Goal: Find specific page/section: Locate a particular part of the current website

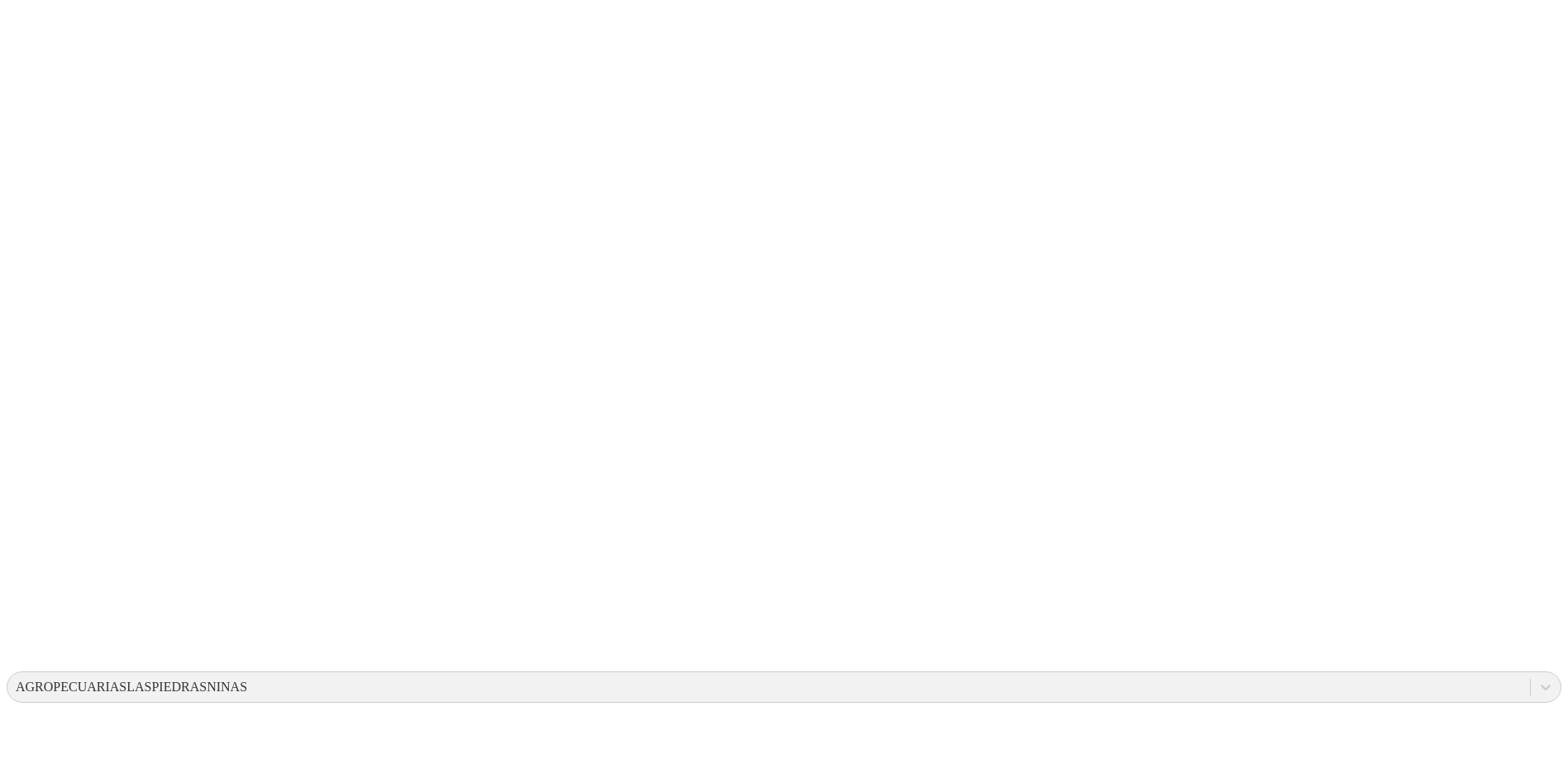
click at [35, 312] on icon at bounding box center [32, 338] width 52 height 52
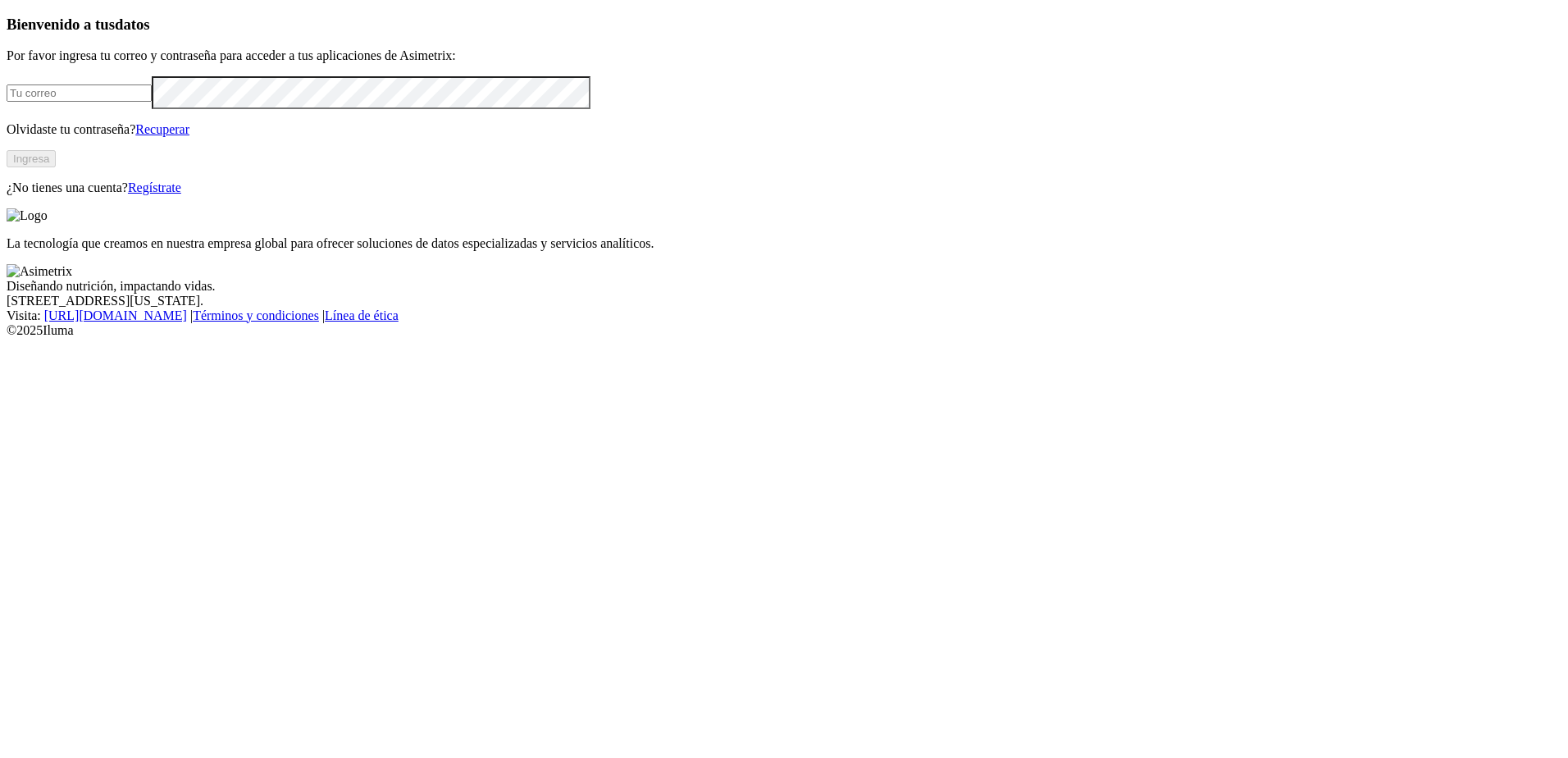
type input "[EMAIL_ADDRESS][DOMAIN_NAME]"
click at [55, 167] on button "Ingresa" at bounding box center [31, 159] width 49 height 18
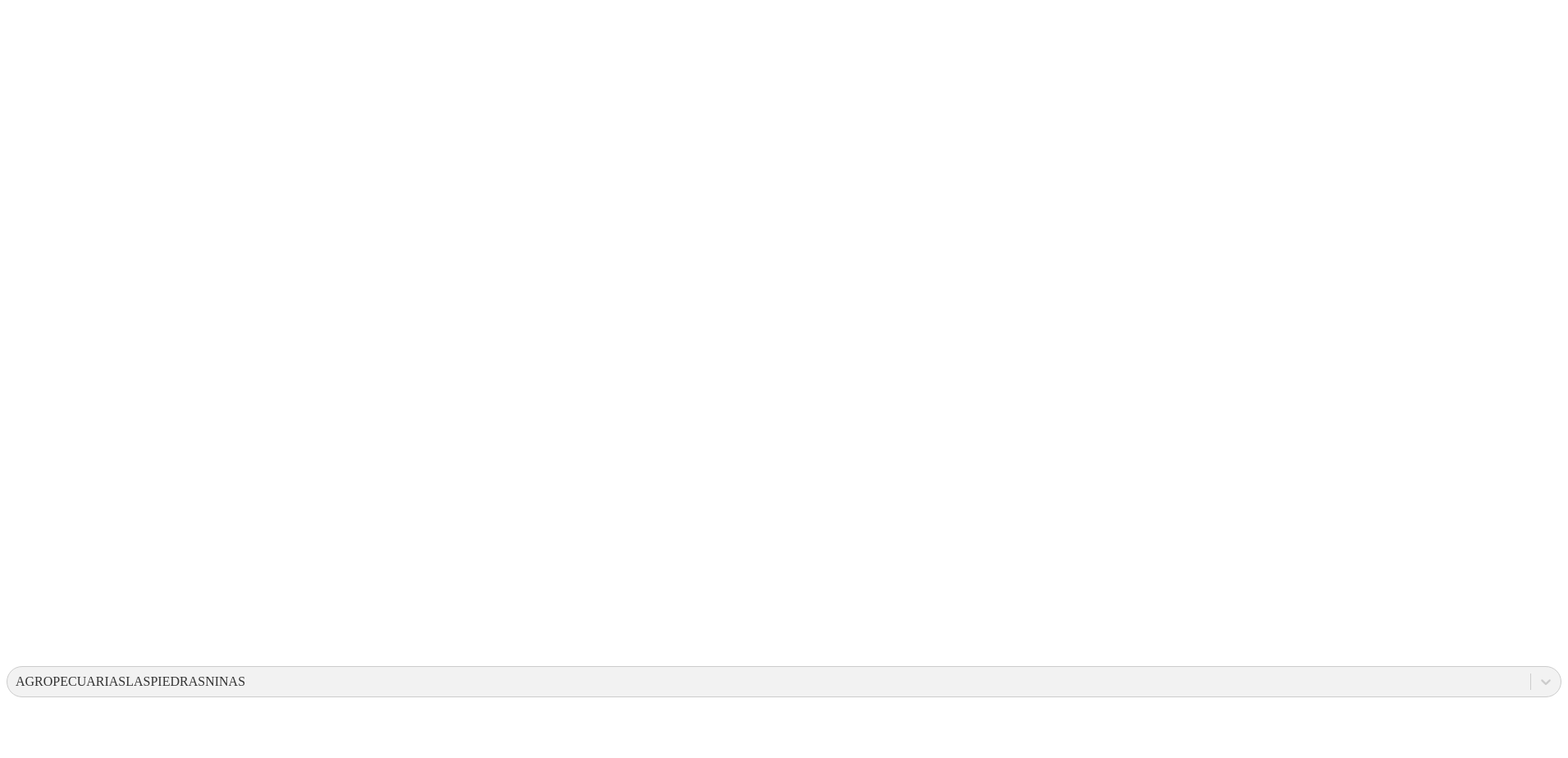
click at [40, 25] on icon at bounding box center [32, 335] width 51 height 656
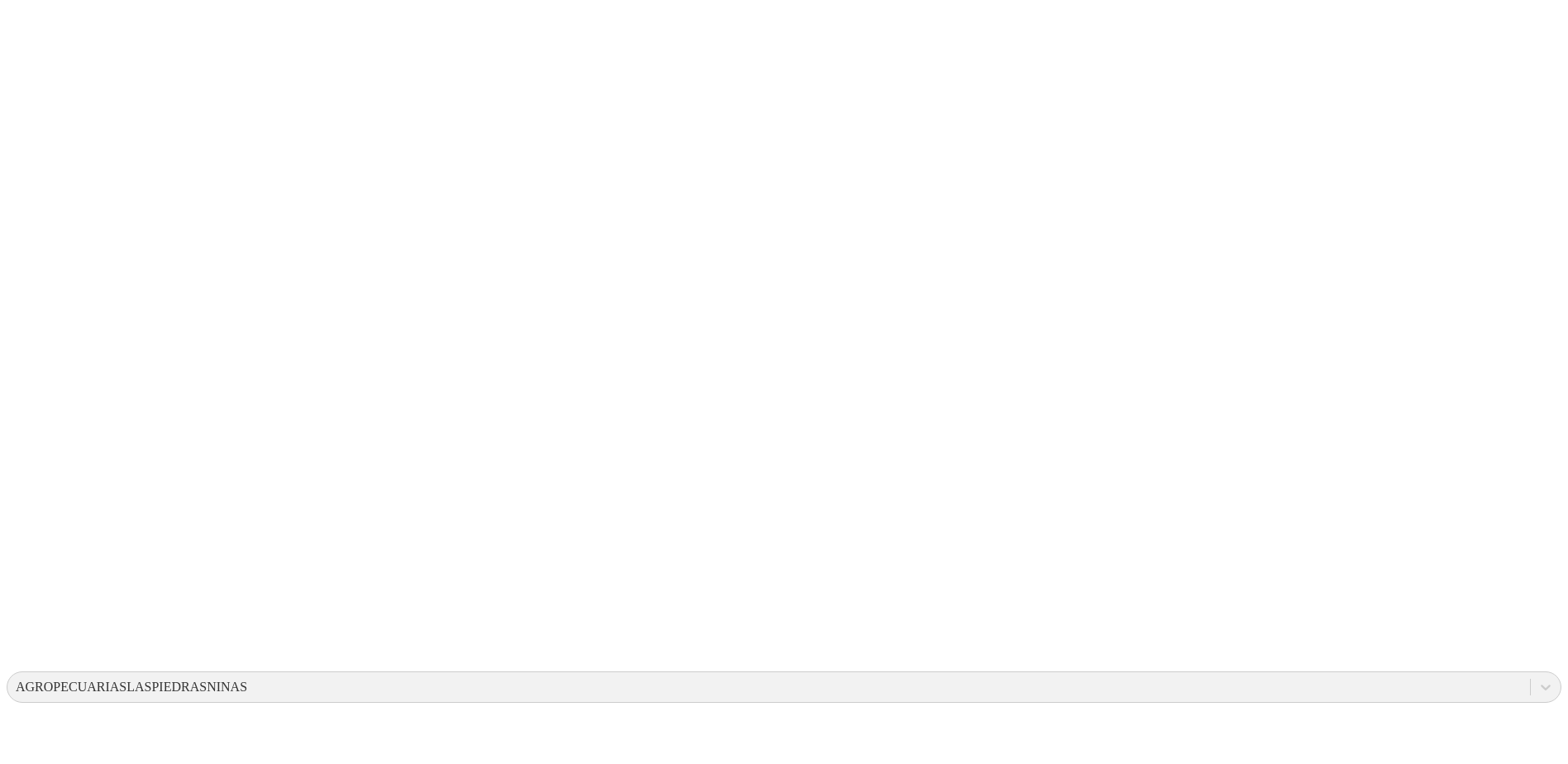
drag, startPoint x: 404, startPoint y: 301, endPoint x: 501, endPoint y: 389, distance: 131.0
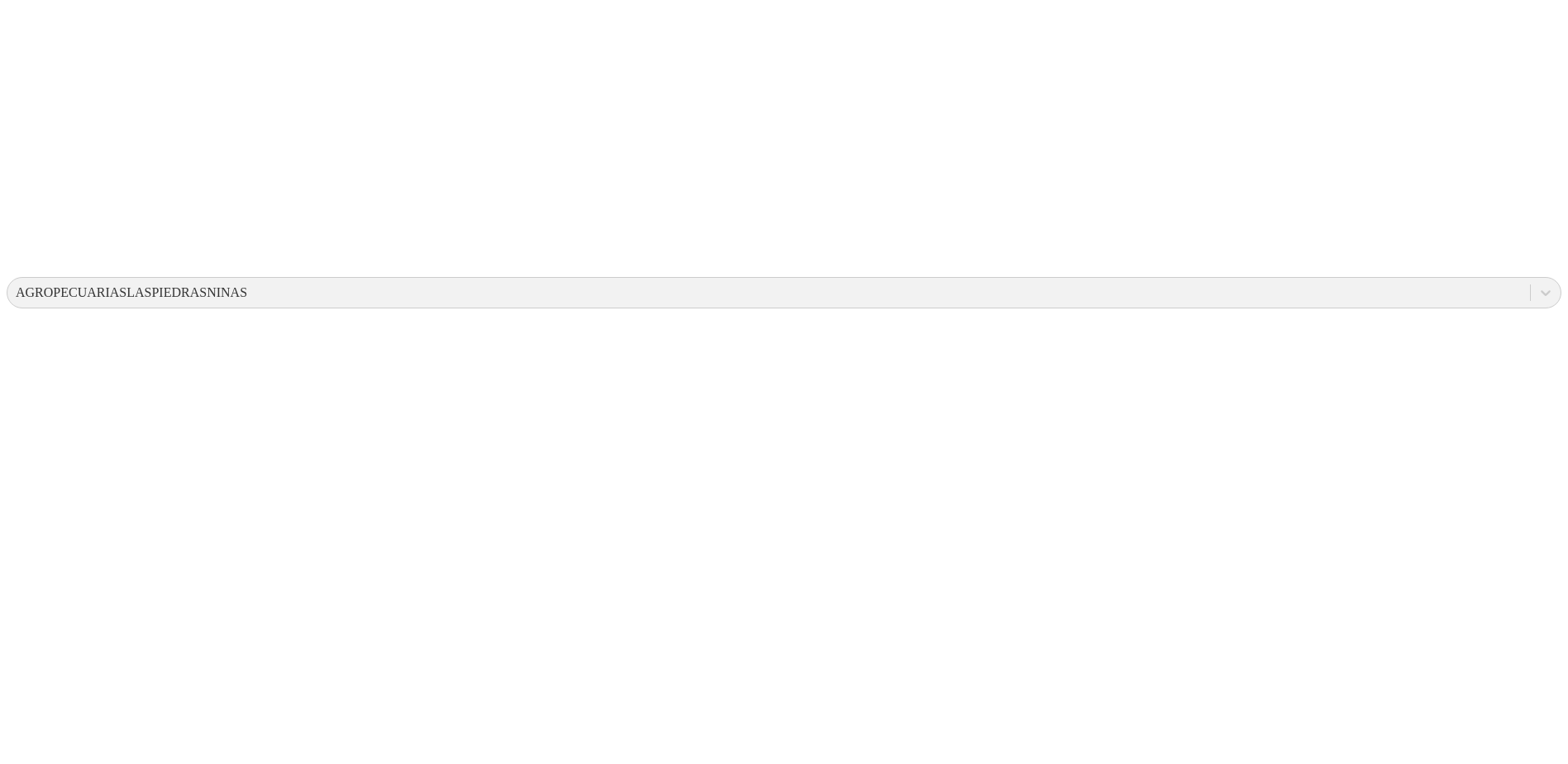
scroll to position [344, 0]
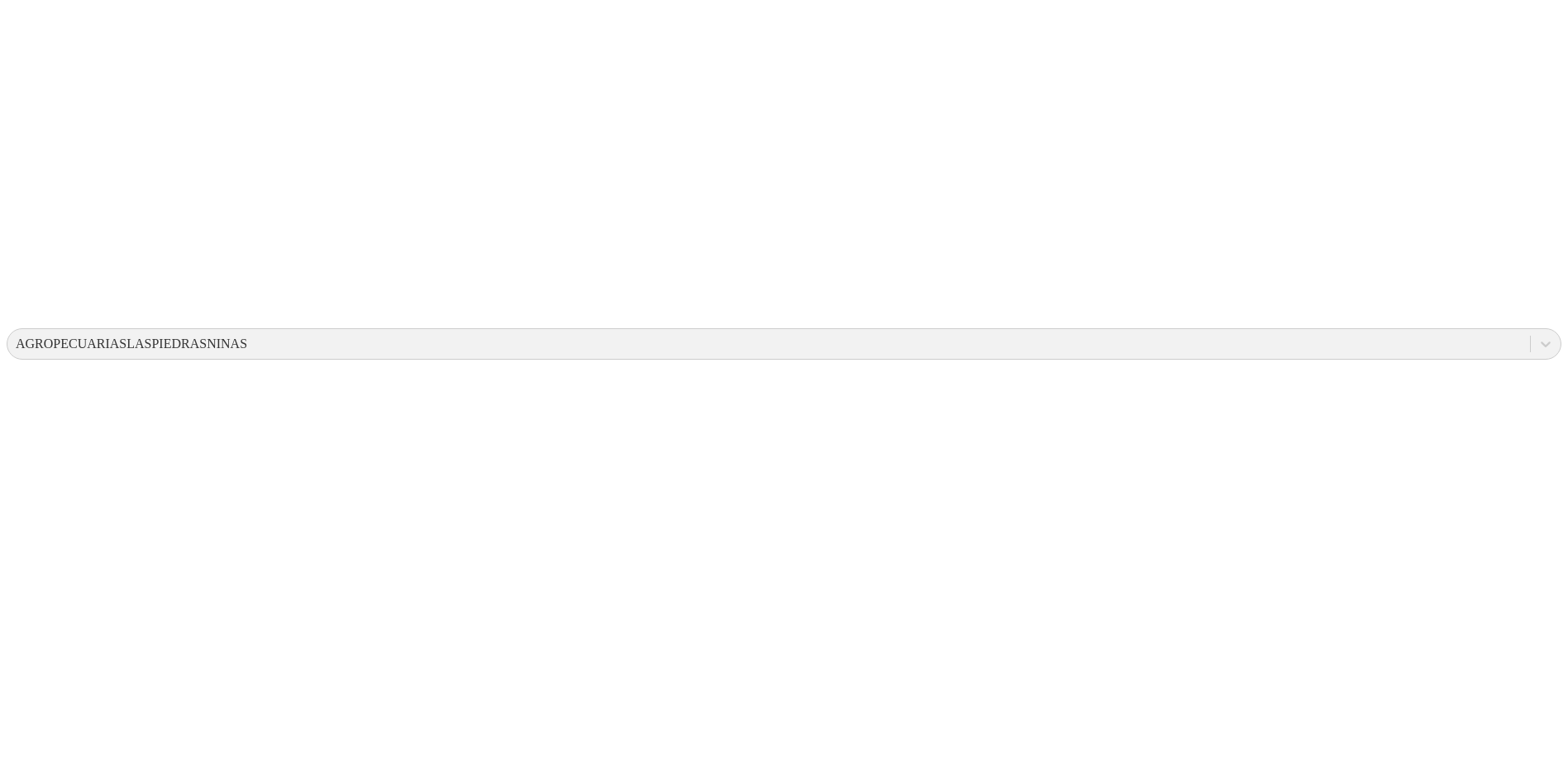
drag, startPoint x: 914, startPoint y: 290, endPoint x: 853, endPoint y: 290, distance: 61.0
